Goal: Browse casually

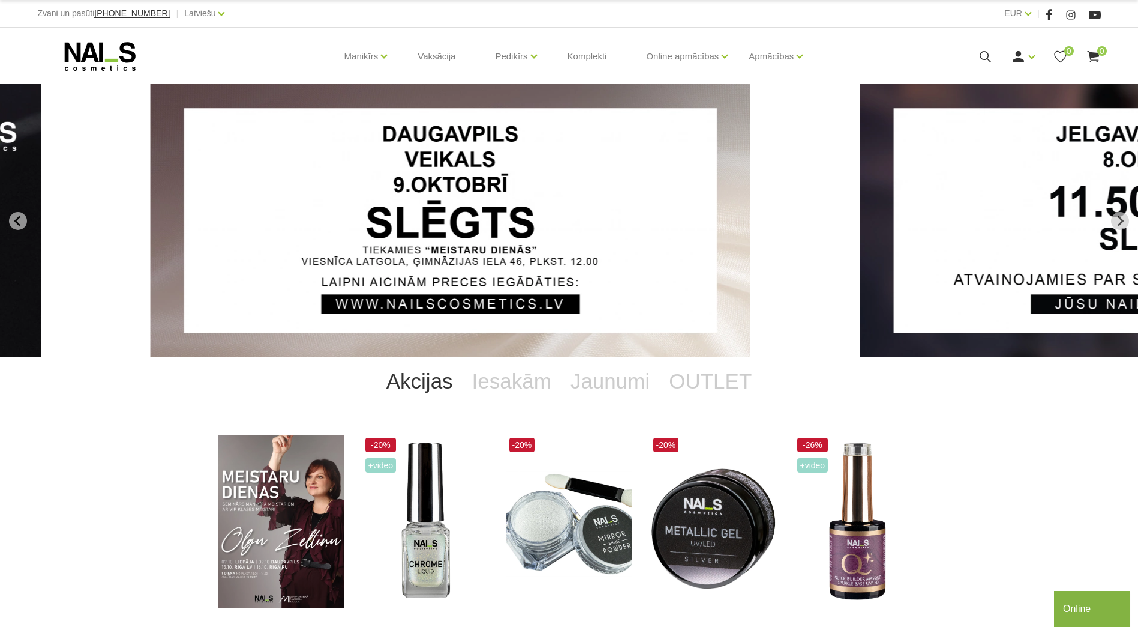
drag, startPoint x: 1043, startPoint y: 280, endPoint x: 945, endPoint y: 307, distance: 101.5
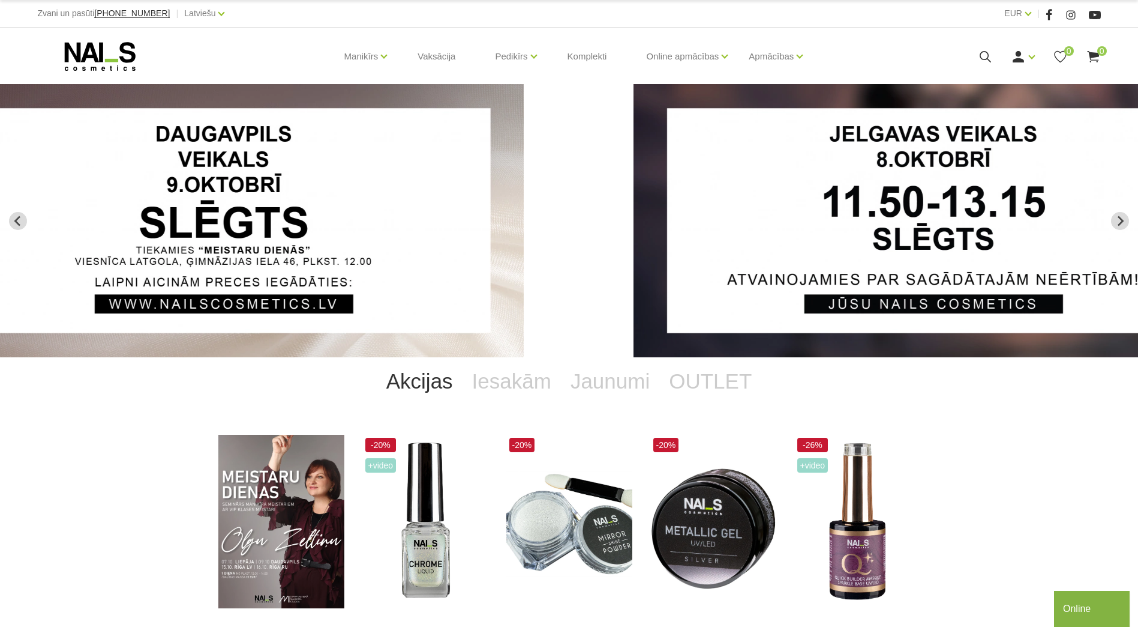
drag, startPoint x: 937, startPoint y: 313, endPoint x: 663, endPoint y: 352, distance: 276.5
click at [663, 352] on img "2 of 13" at bounding box center [934, 220] width 600 height 273
